Goal: Task Accomplishment & Management: Manage account settings

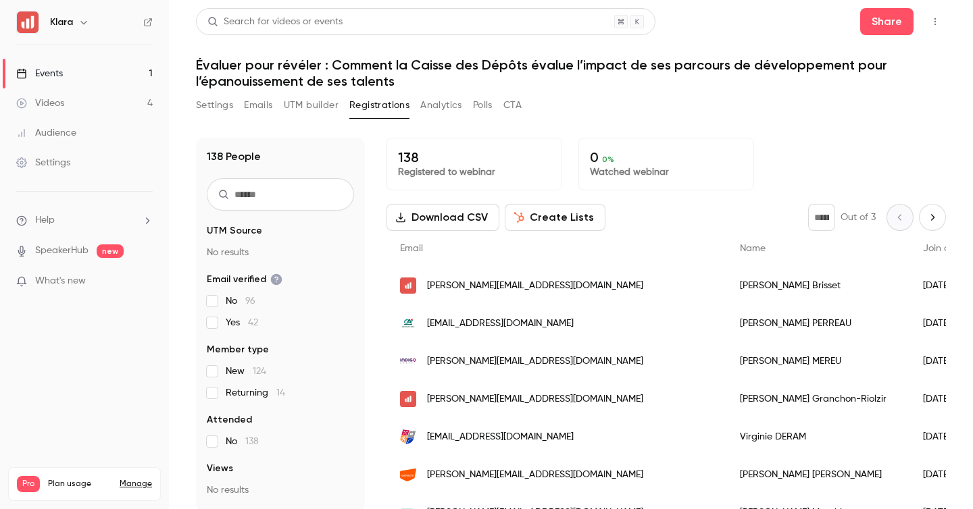
click at [89, 70] on link "Events 1" at bounding box center [84, 74] width 169 height 30
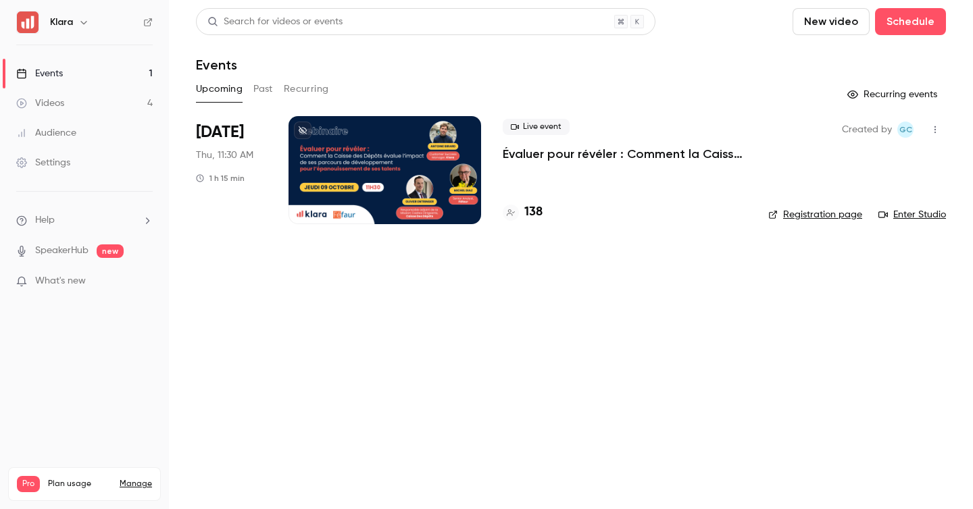
click at [532, 155] on p "Évaluer pour révéler : Comment la Caisse des Dépôts évalue l’impact de ses parc…" at bounding box center [625, 154] width 244 height 16
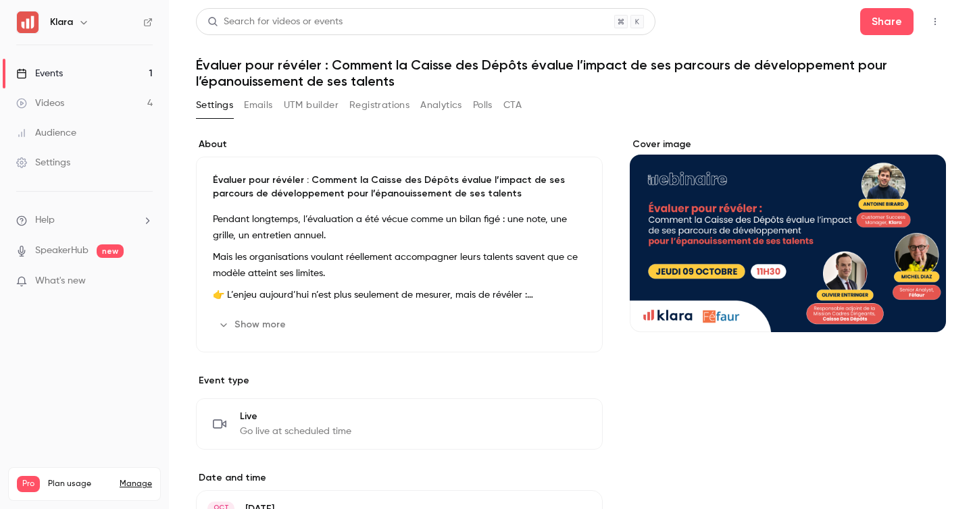
click at [128, 82] on link "Events 1" at bounding box center [84, 74] width 169 height 30
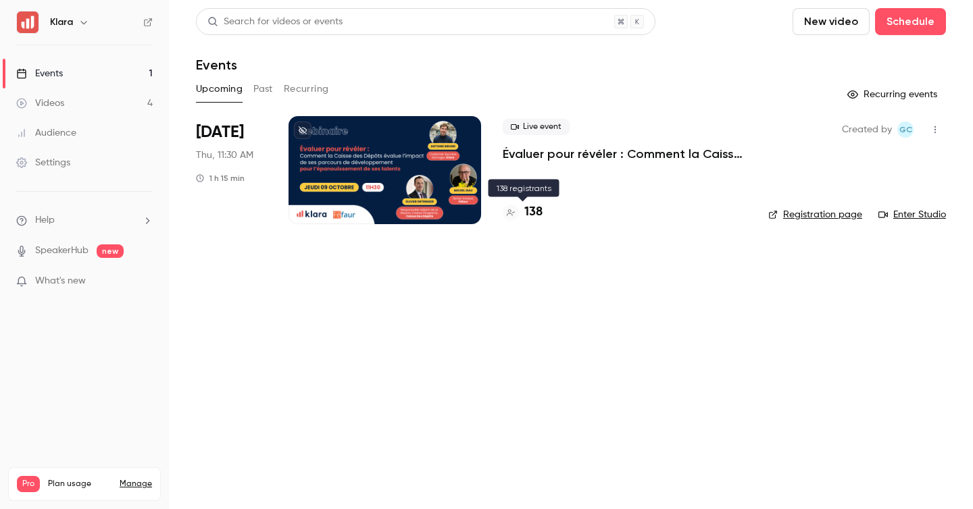
click at [534, 213] on h4 "138" at bounding box center [533, 212] width 18 height 18
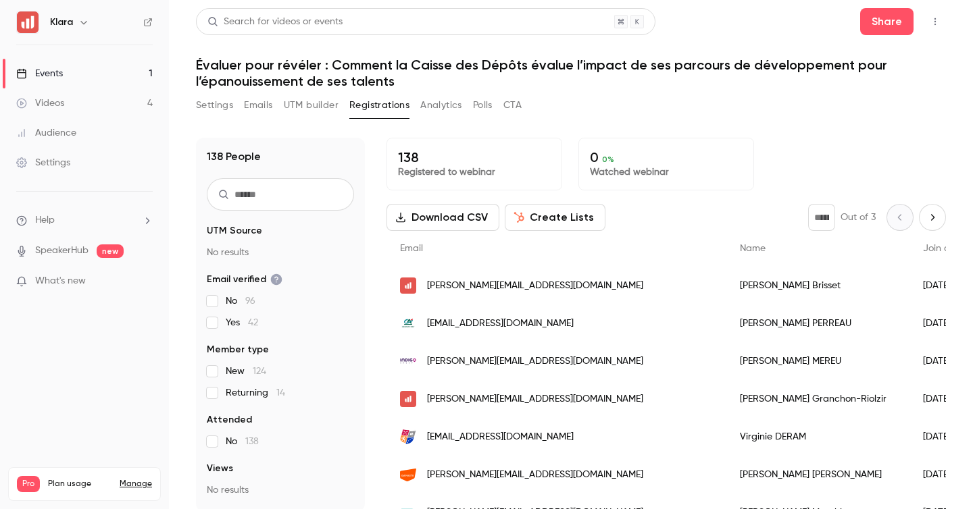
click at [934, 17] on icon "button" at bounding box center [935, 21] width 11 height 9
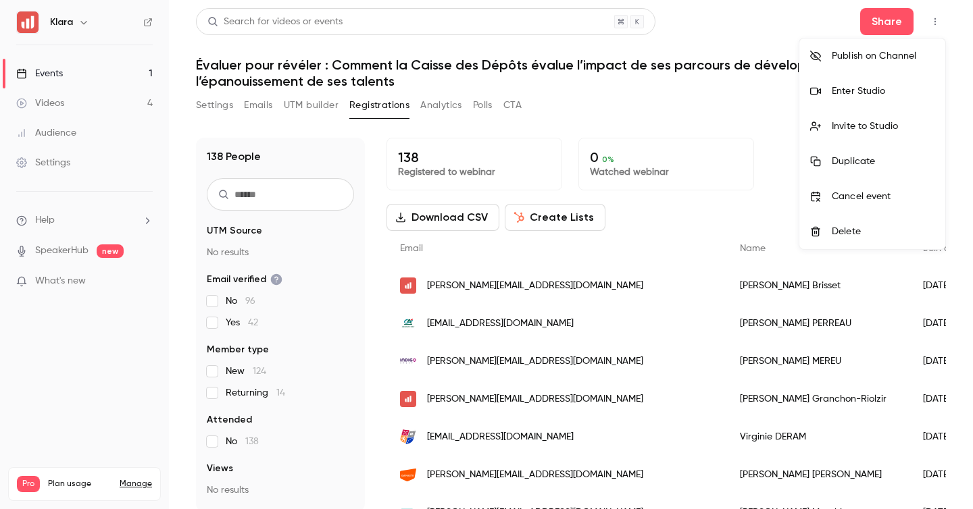
click at [892, 95] on div "Enter Studio" at bounding box center [883, 91] width 103 height 14
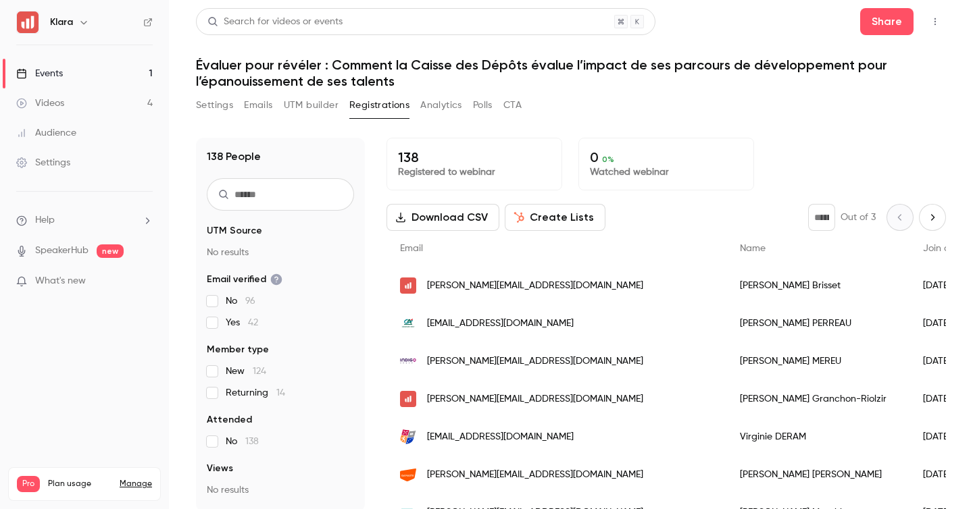
click at [118, 80] on link "Events 1" at bounding box center [84, 74] width 169 height 30
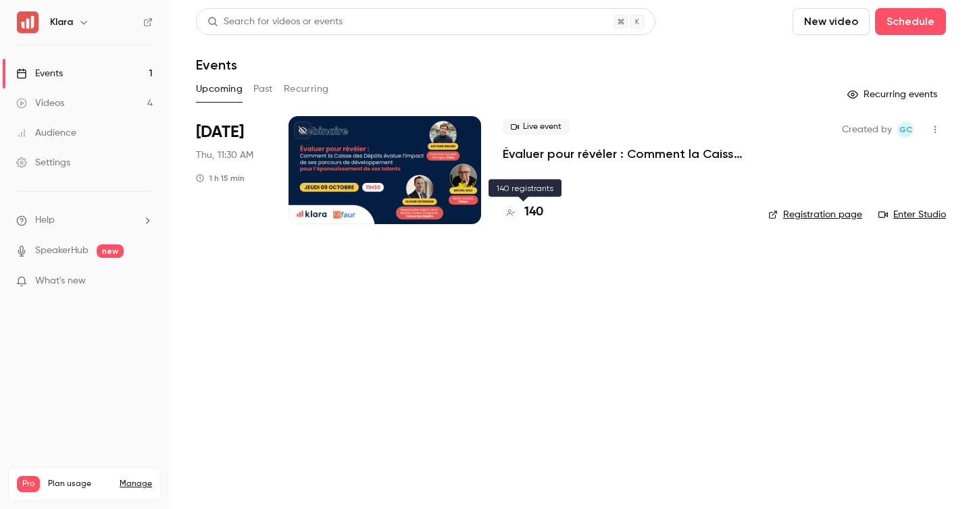
click at [542, 212] on h4 "140" at bounding box center [533, 212] width 19 height 18
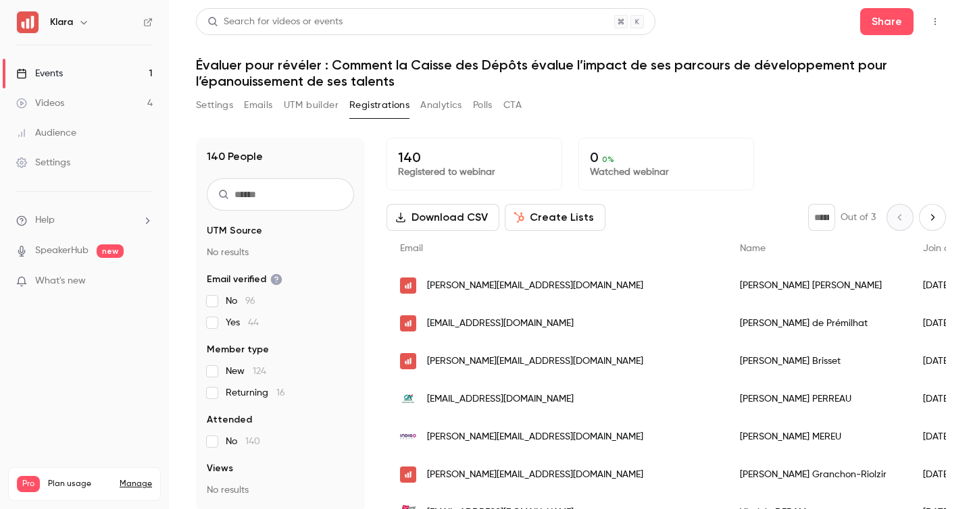
click at [205, 70] on h1 "Évaluer pour révéler : Comment la Caisse des Dépôts évalue l’impact de ses parc…" at bounding box center [571, 73] width 750 height 32
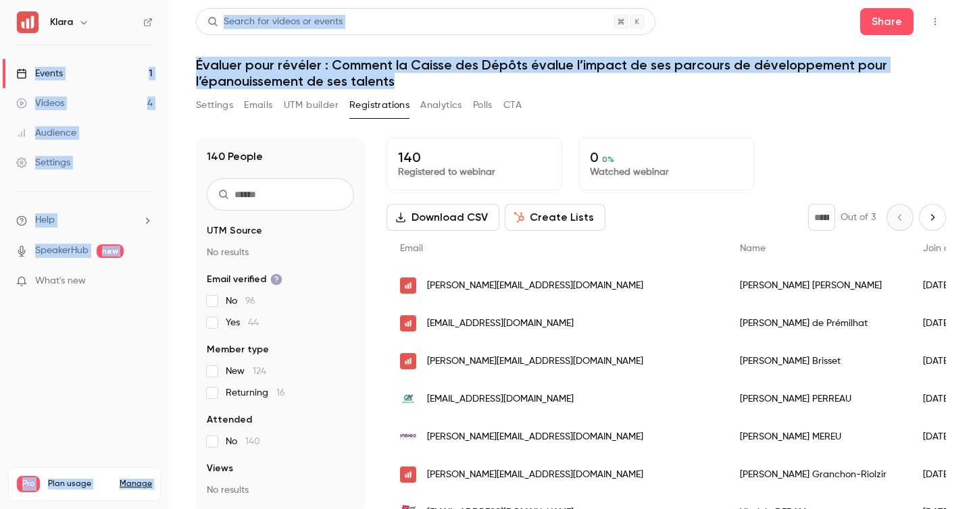
drag, startPoint x: 409, startPoint y: 84, endPoint x: 168, endPoint y: 66, distance: 241.9
click at [167, 66] on div "Klara Events 1 Videos 4 Audience Settings Help SpeakerHub new What's new Pro Pl…" at bounding box center [486, 254] width 973 height 509
click at [693, 124] on div "140 People UTM Source No results Email verified No 96 Yes 44 Member type New 12…" at bounding box center [571, 317] width 750 height 391
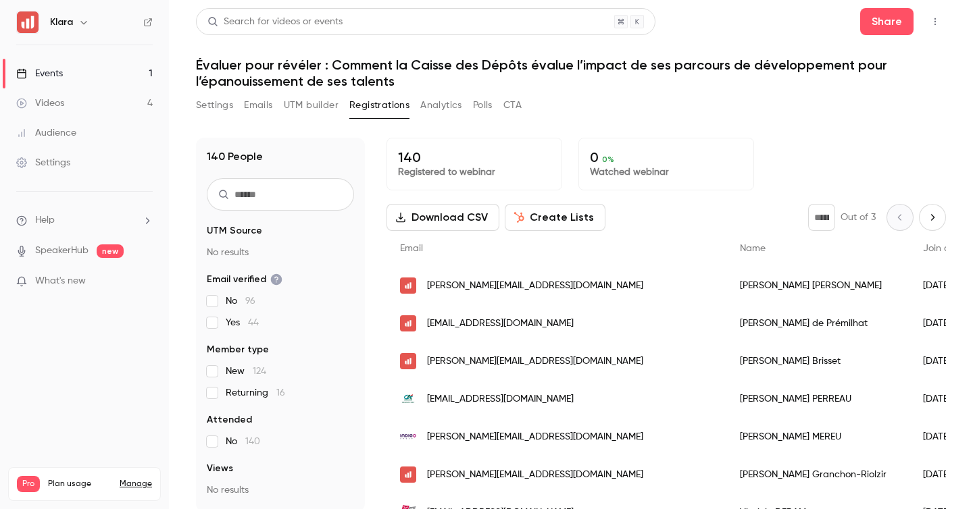
click at [131, 76] on link "Events 1" at bounding box center [84, 74] width 169 height 30
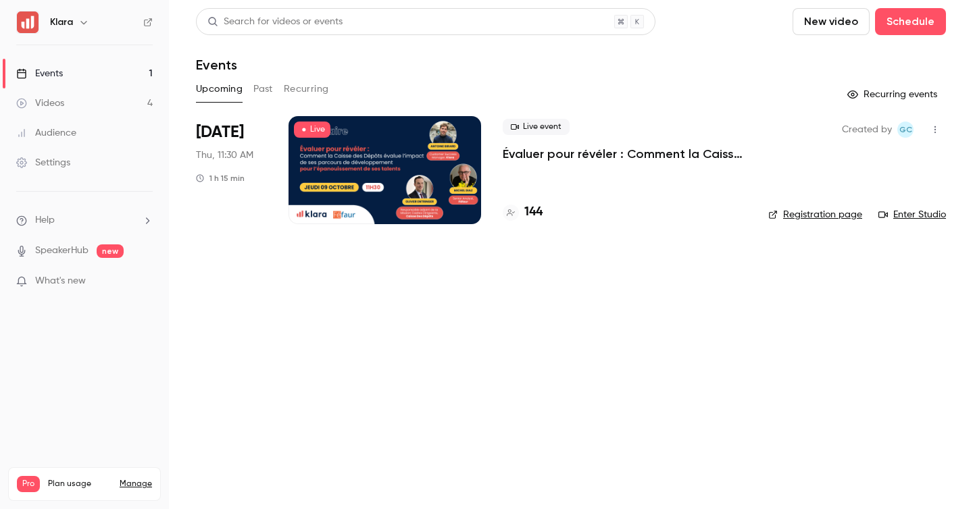
click at [534, 212] on h4 "144" at bounding box center [533, 212] width 18 height 18
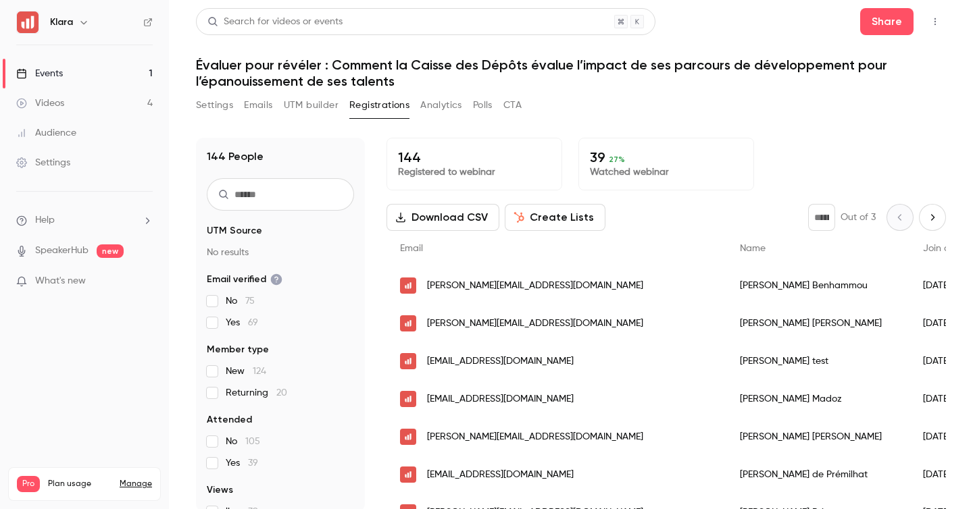
click at [128, 76] on link "Events 1" at bounding box center [84, 74] width 169 height 30
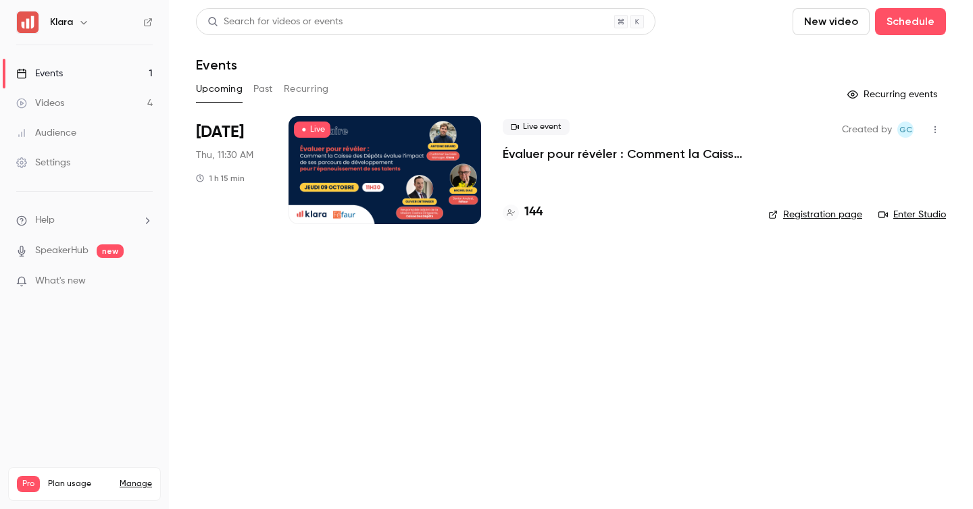
click at [122, 102] on link "Videos 4" at bounding box center [84, 104] width 169 height 30
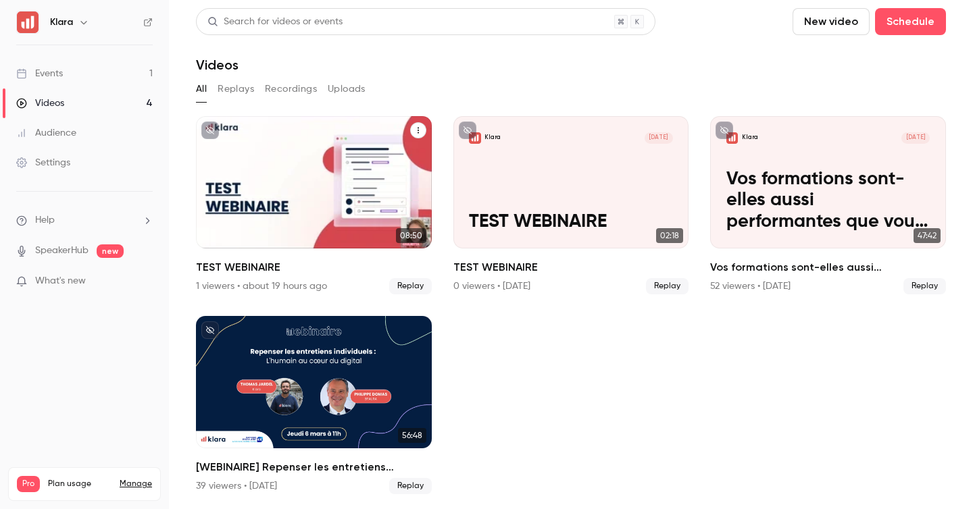
click at [419, 130] on icon "TEST WEBINAIRE" at bounding box center [418, 130] width 8 height 8
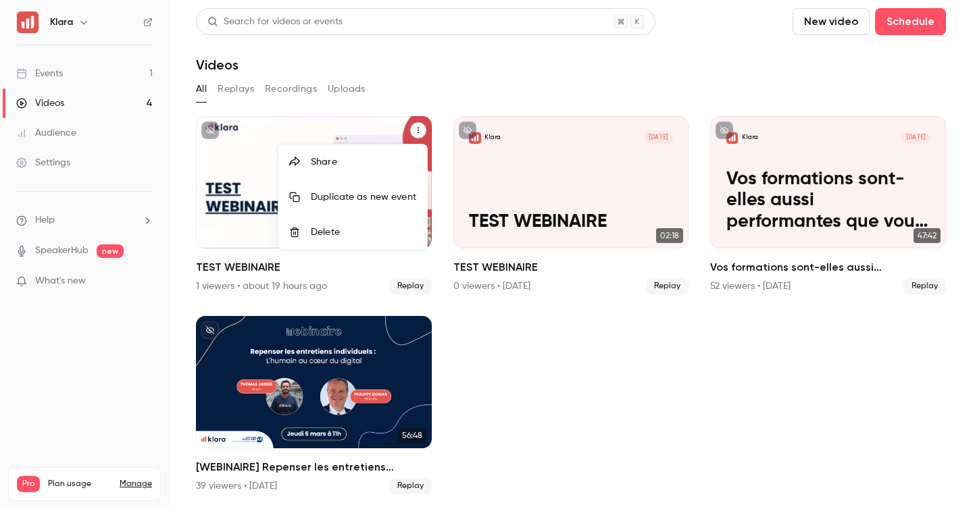
click at [351, 242] on li "Delete" at bounding box center [352, 232] width 149 height 35
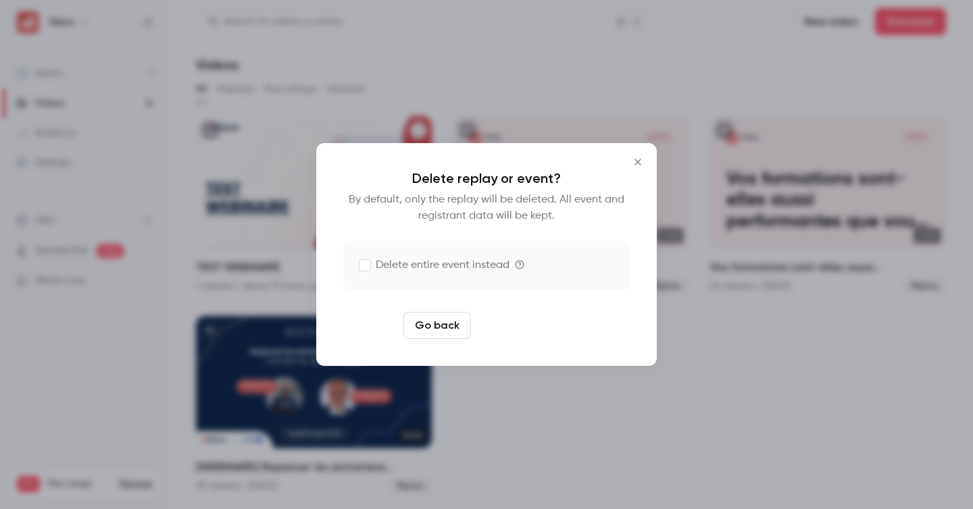
click at [520, 324] on button "Delete replay" at bounding box center [523, 325] width 94 height 27
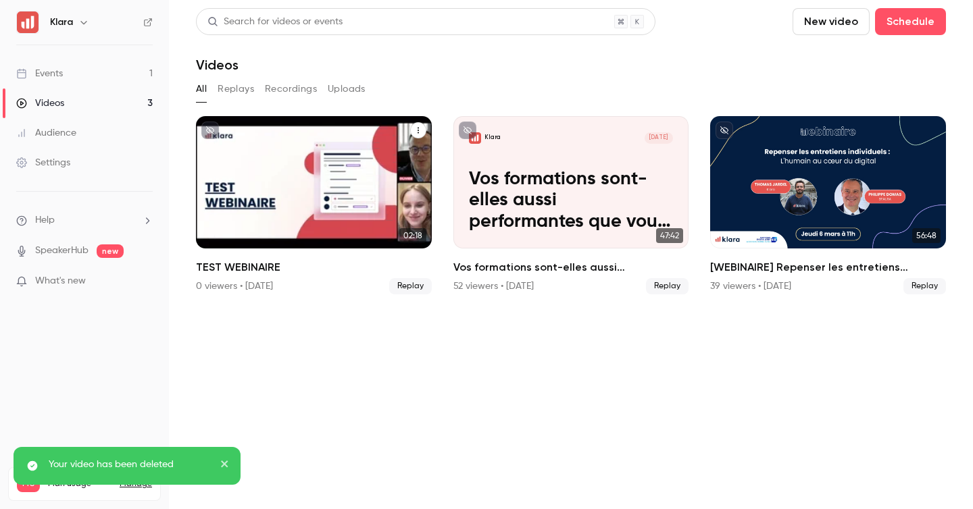
click at [420, 130] on icon "TEST WEBINAIRE" at bounding box center [418, 130] width 8 height 8
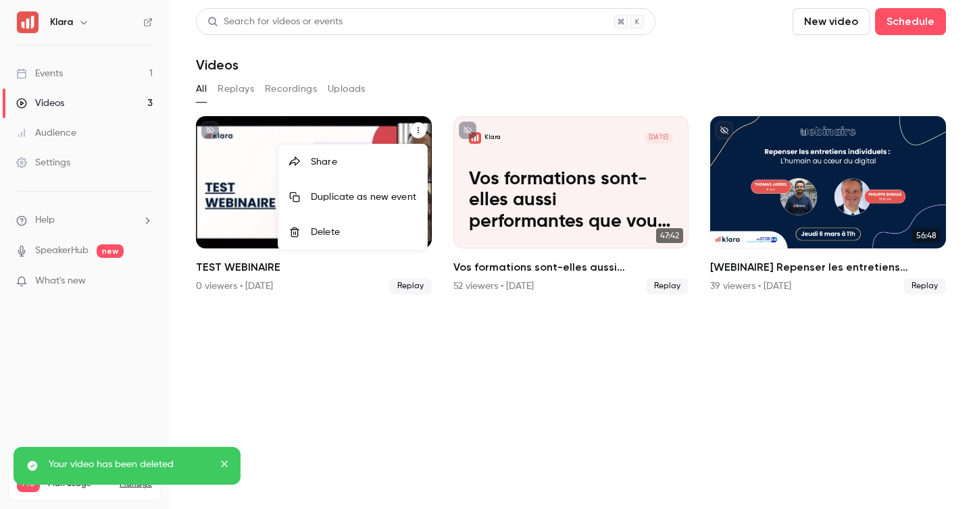
click at [368, 240] on li "Delete" at bounding box center [352, 232] width 149 height 35
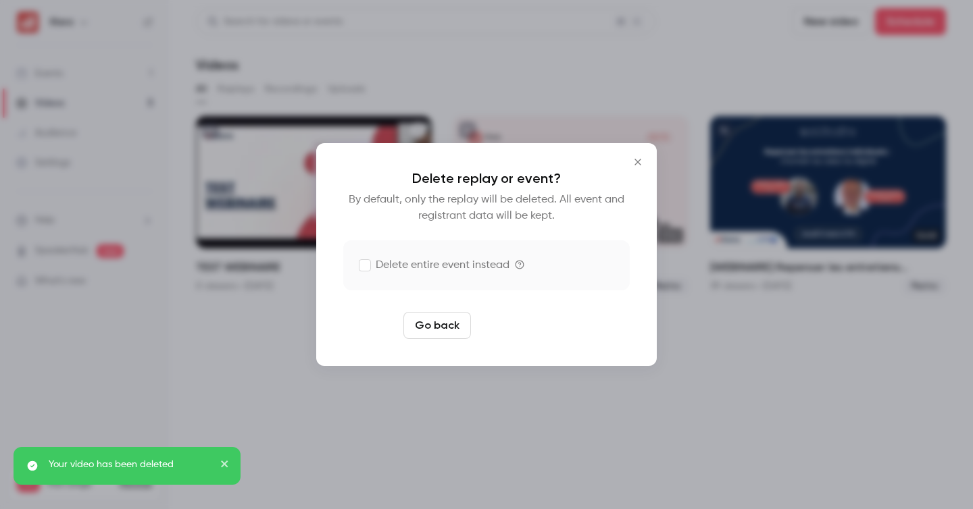
click at [526, 332] on button "Delete replay" at bounding box center [523, 325] width 94 height 27
